Goal: Obtain resource: Obtain resource

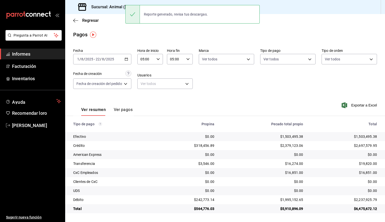
drag, startPoint x: 153, startPoint y: 11, endPoint x: 150, endPoint y: 11, distance: 2.8
click at [153, 11] on div "Reporte generado, revisa tus descargas." at bounding box center [176, 14] width 72 height 11
click at [118, 7] on font "Sucursal: Animal ([GEOGRAPHIC_DATA])" at bounding box center [128, 7] width 74 height 5
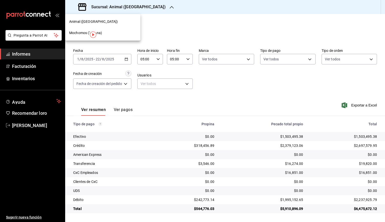
click at [79, 31] on font "Mochomos (Tijuana)" at bounding box center [85, 33] width 33 height 4
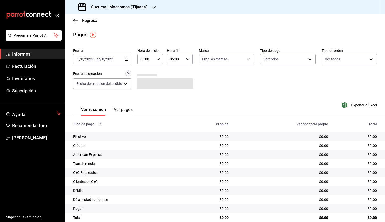
click at [152, 59] on input "05:00" at bounding box center [145, 59] width 17 height 10
click at [120, 62] on div at bounding box center [192, 111] width 385 height 222
click at [121, 61] on div "[DATE] [DATE] - [DATE] [DATE]" at bounding box center [102, 59] width 58 height 11
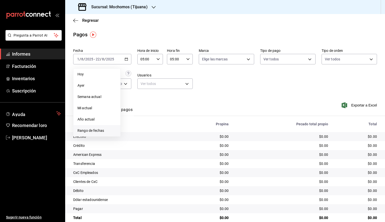
click at [93, 129] on font "Rango de fechas" at bounding box center [90, 130] width 27 height 4
click at [137, 125] on button "19" at bounding box center [139, 125] width 9 height 9
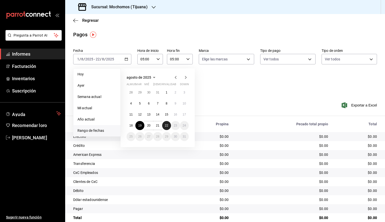
click at [166, 125] on font "22" at bounding box center [166, 126] width 3 height 4
type input "00:00"
type input "23:59"
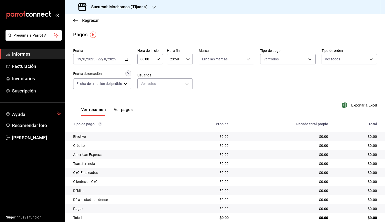
click at [154, 58] on input "00:00" at bounding box center [145, 59] width 17 height 10
click at [144, 84] on font "05" at bounding box center [144, 82] width 4 height 4
type input "05:00"
click at [180, 61] on div at bounding box center [192, 111] width 385 height 222
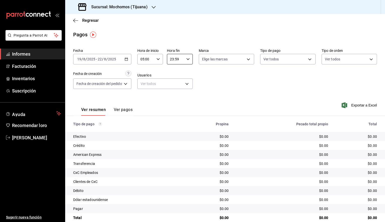
click at [181, 62] on input "23:59" at bounding box center [175, 59] width 17 height 10
click at [173, 81] on font "05" at bounding box center [173, 82] width 4 height 4
click at [185, 59] on div at bounding box center [192, 111] width 385 height 222
click at [187, 61] on div "05:59 Hora fin" at bounding box center [180, 59] width 26 height 11
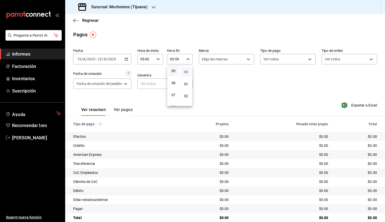
click at [185, 71] on font "00" at bounding box center [186, 72] width 4 height 4
type input "05:00"
click at [219, 62] on div at bounding box center [192, 111] width 385 height 222
click at [221, 60] on body "Pregunta a Parrot AI Informes Facturación Inventarios Suscripción Ayuda Recomen…" at bounding box center [192, 111] width 385 height 222
click at [215, 79] on font "Ver todos" at bounding box center [219, 78] width 15 height 4
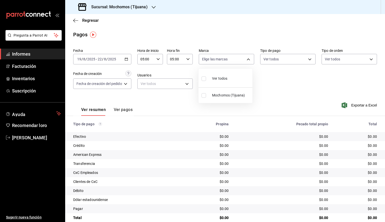
type input "c300ab0f-4e96-434a-ab79-9fec8b673c9f"
checkbox input "true"
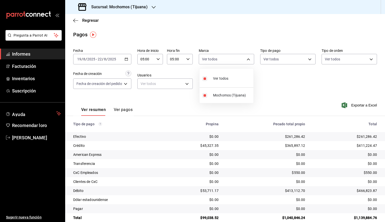
click at [329, 82] on div at bounding box center [192, 111] width 385 height 222
click at [364, 104] on font "Exportar a Excel" at bounding box center [364, 105] width 26 height 4
click at [73, 21] on icon "button" at bounding box center [75, 20] width 5 height 5
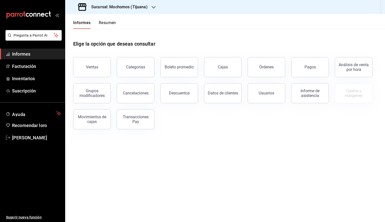
click at [266, 68] on font "Órdenes" at bounding box center [266, 67] width 15 height 5
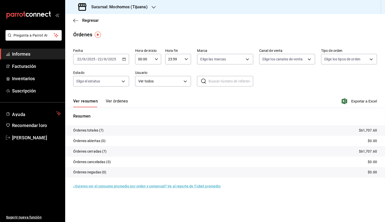
click at [124, 61] on icon "button" at bounding box center [124, 59] width 4 height 4
click at [96, 126] on li "Rango de fechas" at bounding box center [96, 130] width 47 height 11
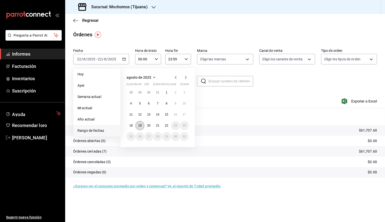
click at [140, 127] on font "19" at bounding box center [139, 126] width 3 height 4
click at [168, 125] on font "22" at bounding box center [166, 126] width 3 height 4
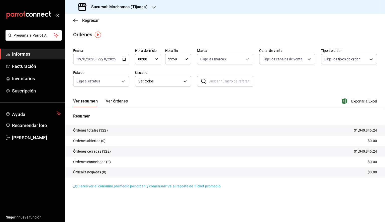
click at [145, 61] on input "00:00" at bounding box center [144, 59] width 18 height 10
click at [142, 83] on font "05" at bounding box center [141, 82] width 4 height 4
type input "05:00"
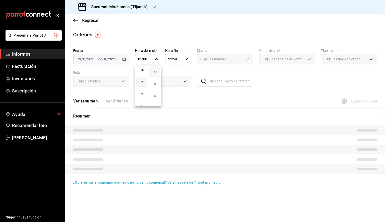
click at [182, 62] on div at bounding box center [192, 111] width 385 height 222
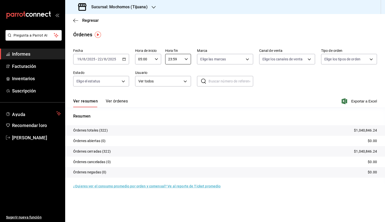
click at [182, 62] on input "23:59" at bounding box center [174, 59] width 18 height 10
click at [170, 78] on button "05" at bounding box center [171, 79] width 11 height 10
click at [185, 74] on font "00" at bounding box center [185, 72] width 4 height 4
type input "05:00"
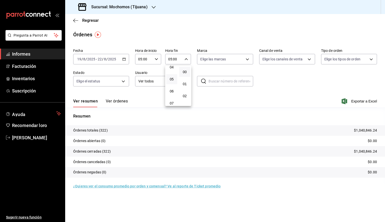
click at [225, 61] on div at bounding box center [192, 111] width 385 height 222
click at [225, 61] on body "Pregunta a Parrot AI Informes Facturación Inventarios Suscripción Ayuda Recomen…" at bounding box center [192, 111] width 385 height 222
click at [227, 77] on li "Ver todos" at bounding box center [224, 78] width 55 height 15
type input "c300ab0f-4e96-434a-ab79-9fec8b673c9f"
checkbox input "true"
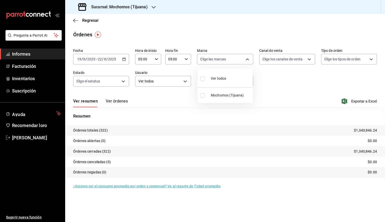
checkbox input "true"
click at [367, 98] on div at bounding box center [192, 111] width 385 height 222
click at [364, 100] on font "Exportar a Excel" at bounding box center [364, 101] width 26 height 4
click at [78, 20] on icon "button" at bounding box center [75, 20] width 5 height 5
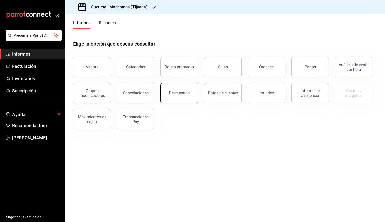
click at [182, 94] on font "Descuentos" at bounding box center [179, 93] width 21 height 5
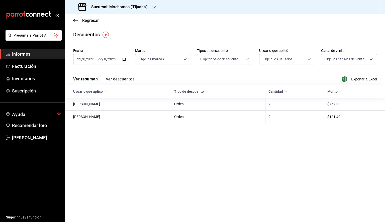
click at [125, 59] on \(Stroke\) "button" at bounding box center [124, 59] width 3 height 0
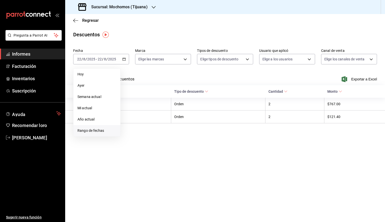
click at [99, 131] on font "Rango de fechas" at bounding box center [90, 130] width 27 height 4
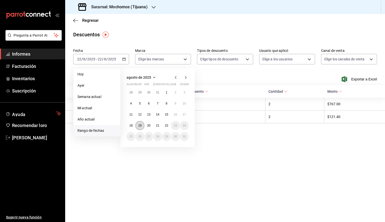
click at [141, 125] on font "19" at bounding box center [139, 126] width 3 height 4
click at [165, 125] on font "22" at bounding box center [166, 126] width 3 height 4
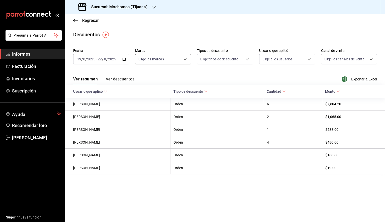
click at [181, 60] on body "Pregunta a Parrot AI Informes Facturación Inventarios Suscripción Ayuda Recomen…" at bounding box center [192, 111] width 385 height 222
click at [160, 79] on font "Ver todos" at bounding box center [156, 78] width 15 height 4
type input "c300ab0f-4e96-434a-ab79-9fec8b673c9f"
checkbox input "true"
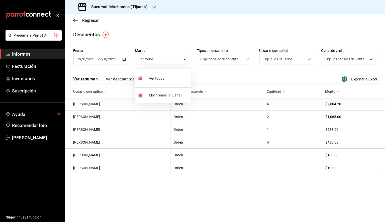
click at [229, 58] on div at bounding box center [192, 111] width 385 height 222
click at [229, 58] on body "Pregunta a Parrot AI Informes Facturación Inventarios Suscripción Ayuda Recomen…" at bounding box center [192, 111] width 385 height 222
click at [229, 58] on div at bounding box center [192, 111] width 385 height 222
click at [357, 80] on font "Exportar a Excel" at bounding box center [364, 79] width 26 height 4
click at [78, 20] on span "Regresar" at bounding box center [86, 20] width 26 height 5
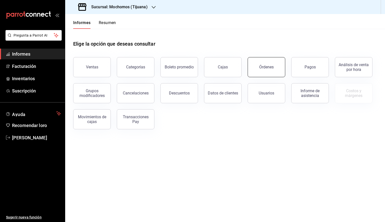
click at [264, 70] on button "Órdenes" at bounding box center [266, 67] width 38 height 20
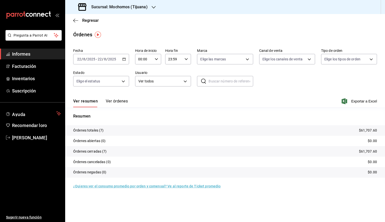
click at [123, 60] on \(Stroke\) "button" at bounding box center [123, 59] width 3 height 3
click at [93, 130] on font "Rango de fechas" at bounding box center [90, 130] width 27 height 4
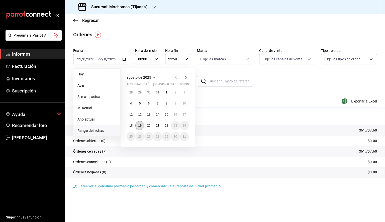
click at [140, 124] on font "19" at bounding box center [139, 126] width 3 height 4
click at [165, 127] on font "22" at bounding box center [166, 126] width 3 height 4
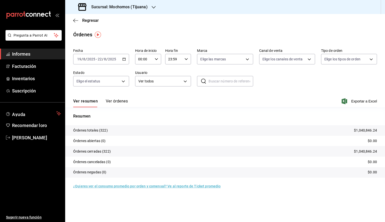
click at [151, 59] on div "00:00 Hora de inicio" at bounding box center [148, 59] width 26 height 11
click at [143, 83] on span "05" at bounding box center [141, 82] width 5 height 4
type input "05:00"
click at [182, 62] on div at bounding box center [192, 111] width 385 height 222
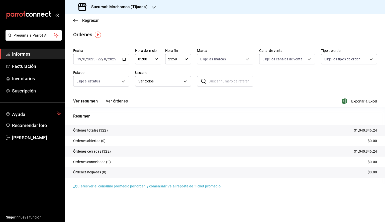
click at [184, 60] on icon "button" at bounding box center [186, 59] width 4 height 4
click at [171, 81] on font "05" at bounding box center [172, 79] width 4 height 4
click at [186, 75] on button "00" at bounding box center [184, 72] width 11 height 10
type input "05:00"
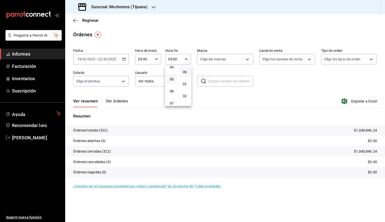
click at [219, 63] on div at bounding box center [192, 111] width 385 height 222
click at [214, 63] on body "Pregunta a Parrot AI Informes Facturación Inventarios Suscripción Ayuda Recomen…" at bounding box center [192, 111] width 385 height 222
click at [213, 76] on span "Ver todos" at bounding box center [218, 78] width 15 height 5
type input "c300ab0f-4e96-434a-ab79-9fec8b673c9f"
checkbox input "true"
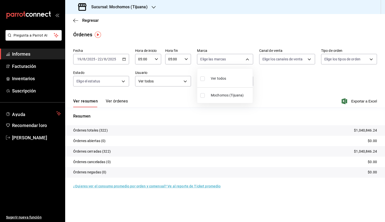
checkbox input "true"
click at [147, 10] on div at bounding box center [192, 111] width 385 height 222
click at [157, 6] on div "Sucursal: Mochomos (Tijuana)" at bounding box center [113, 7] width 88 height 14
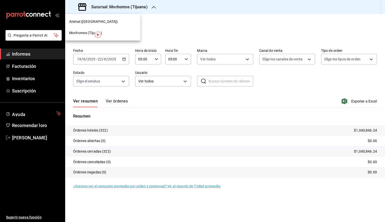
click at [155, 7] on div at bounding box center [192, 111] width 385 height 222
click at [153, 8] on icon "button" at bounding box center [153, 7] width 4 height 3
click at [82, 23] on font "Animal ([GEOGRAPHIC_DATA])" at bounding box center [93, 22] width 49 height 4
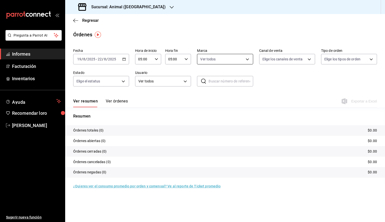
click at [224, 57] on body "Pregunta a Parrot AI Informes Facturación Inventarios Ayuda Recomendar loro [PE…" at bounding box center [192, 111] width 385 height 222
drag, startPoint x: 217, startPoint y: 97, endPoint x: 218, endPoint y: 94, distance: 3.3
click at [217, 96] on span "Animal ([GEOGRAPHIC_DATA])" at bounding box center [235, 95] width 49 height 5
type input "c300ab0f-4e96-434a-ab79-9fec8b673c9f,98bba0fd-3ba1-42e0-bfa8-4188b5c89202"
checkbox input "false"
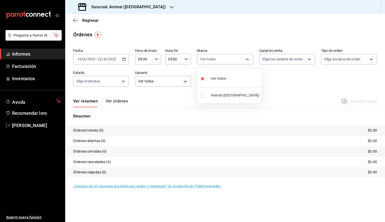
checkbox input "true"
click at [262, 88] on div at bounding box center [192, 111] width 385 height 222
click at [355, 101] on font "Exportar a Excel" at bounding box center [364, 101] width 26 height 4
click at [79, 20] on span "Regresar" at bounding box center [86, 20] width 26 height 5
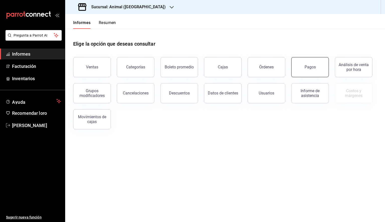
click at [310, 72] on button "Pagos" at bounding box center [310, 67] width 38 height 20
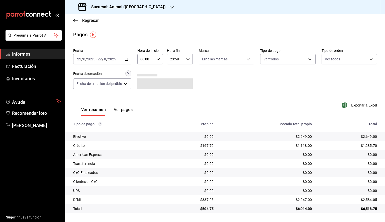
click at [127, 60] on icon "button" at bounding box center [126, 59] width 4 height 4
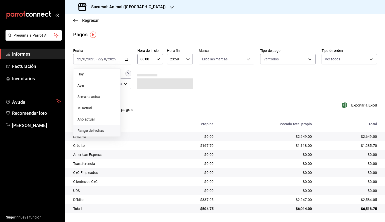
click at [98, 130] on font "Rango de fechas" at bounding box center [90, 130] width 27 height 4
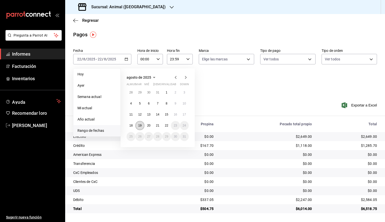
click at [142, 125] on button "19" at bounding box center [139, 125] width 9 height 9
click at [166, 125] on font "22" at bounding box center [166, 126] width 3 height 4
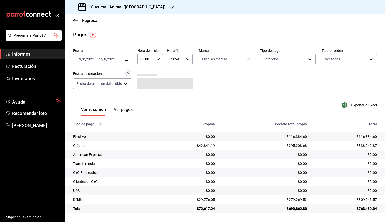
click at [154, 58] on input "00:00" at bounding box center [145, 59] width 17 height 10
click at [146, 83] on font "05" at bounding box center [144, 82] width 4 height 4
type input "05:00"
click at [180, 60] on div at bounding box center [192, 111] width 385 height 222
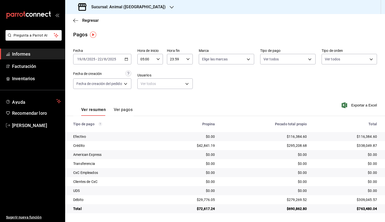
click at [184, 63] on input "23:59" at bounding box center [175, 59] width 17 height 10
click at [176, 84] on font "05" at bounding box center [174, 82] width 4 height 4
click at [185, 71] on font "00" at bounding box center [187, 72] width 4 height 4
type input "05:00"
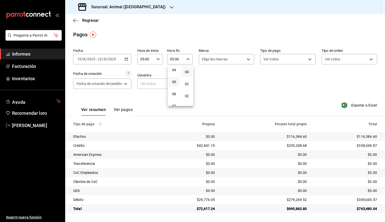
click at [226, 62] on div at bounding box center [192, 111] width 385 height 222
click at [226, 61] on body "Pregunta a Parrot AI Informes Facturación Inventarios Ayuda Recomendar loro [PE…" at bounding box center [192, 111] width 385 height 222
click at [223, 79] on font "Ver todos" at bounding box center [220, 78] width 15 height 4
type input "98bba0fd-3ba1-42e0-bfa8-4188b5c89202"
checkbox input "true"
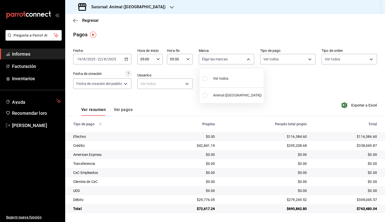
checkbox input "true"
click at [288, 83] on div at bounding box center [192, 111] width 385 height 222
click at [369, 106] on font "Exportar a Excel" at bounding box center [364, 105] width 26 height 4
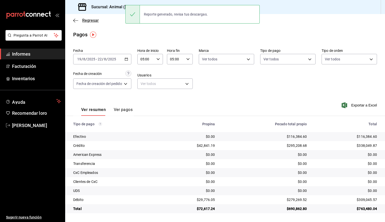
click at [73, 20] on icon "button" at bounding box center [75, 20] width 5 height 5
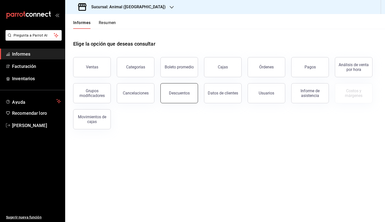
click at [177, 92] on font "Descuentos" at bounding box center [179, 93] width 21 height 5
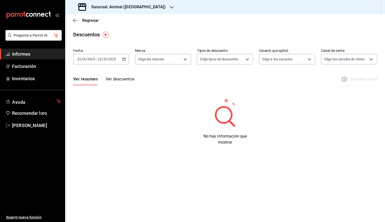
click at [122, 58] on icon "button" at bounding box center [124, 59] width 4 height 4
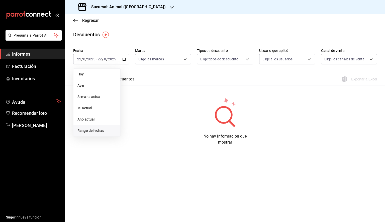
click at [99, 130] on font "Rango de fechas" at bounding box center [90, 130] width 27 height 4
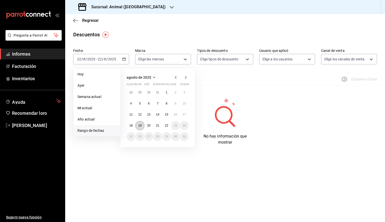
click at [141, 125] on font "19" at bounding box center [139, 126] width 3 height 4
click at [167, 125] on font "22" at bounding box center [166, 126] width 3 height 4
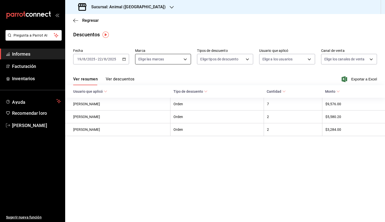
click at [173, 61] on body "Pregunta a Parrot AI Informes Facturación Inventarios Ayuda Recomendar loro [PE…" at bounding box center [192, 111] width 385 height 222
click at [159, 95] on font "Animal ([GEOGRAPHIC_DATA])" at bounding box center [173, 95] width 49 height 4
type input "98bba0fd-3ba1-42e0-bfa8-4188b5c89202"
checkbox input "true"
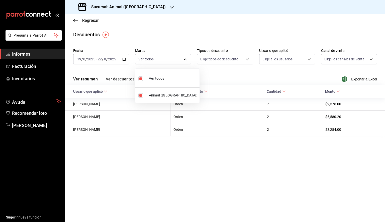
click at [360, 76] on div at bounding box center [192, 111] width 385 height 222
click at [361, 78] on font "Exportar a Excel" at bounding box center [364, 79] width 26 height 4
